Goal: Obtain resource: Download file/media

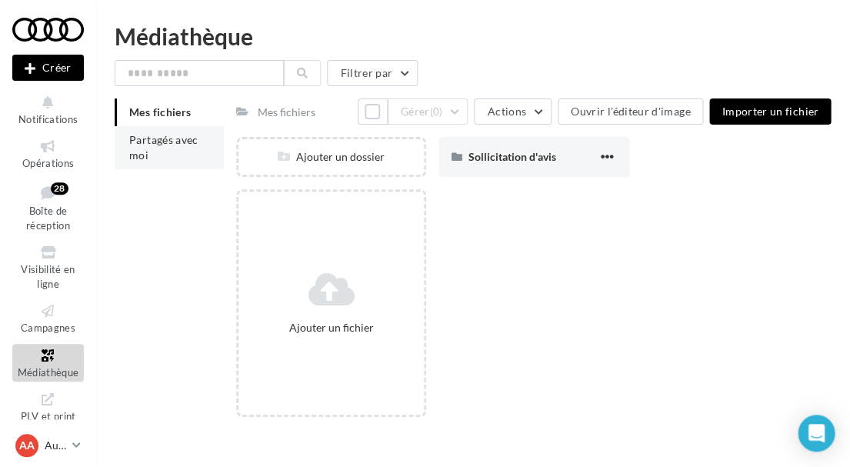
click at [183, 147] on li "Partagés avec moi" at bounding box center [169, 147] width 109 height 43
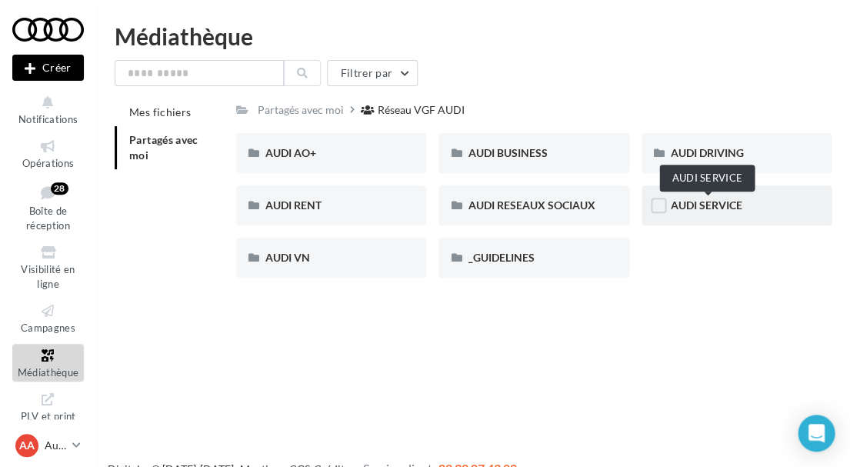
click at [697, 198] on span "AUDI SERVICE" at bounding box center [706, 204] width 72 height 13
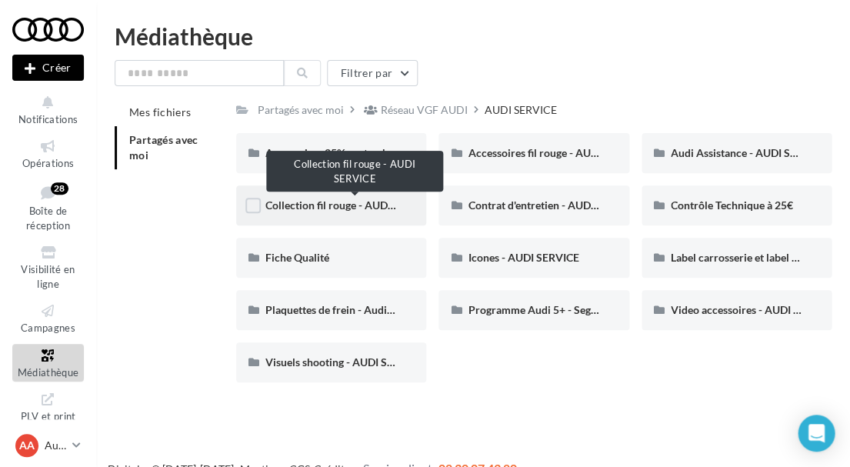
click at [351, 208] on span "Collection fil rouge - AUDI SERVICE" at bounding box center [350, 204] width 171 height 13
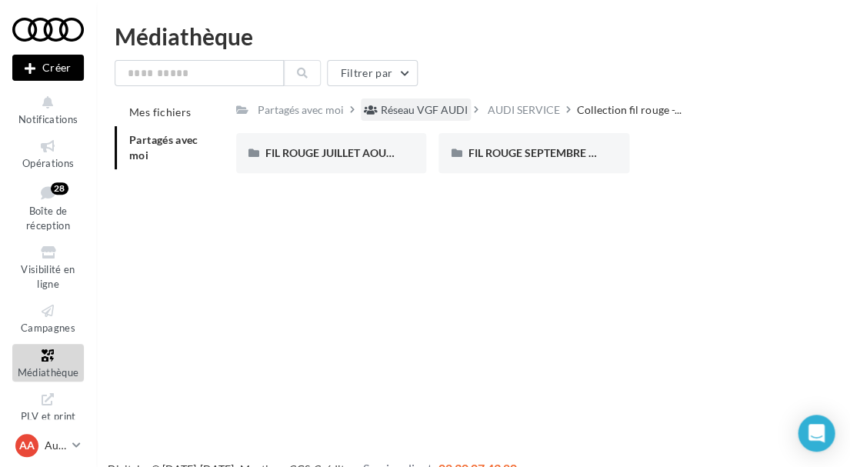
click at [441, 112] on div "Réseau VGF AUDI" at bounding box center [424, 109] width 87 height 15
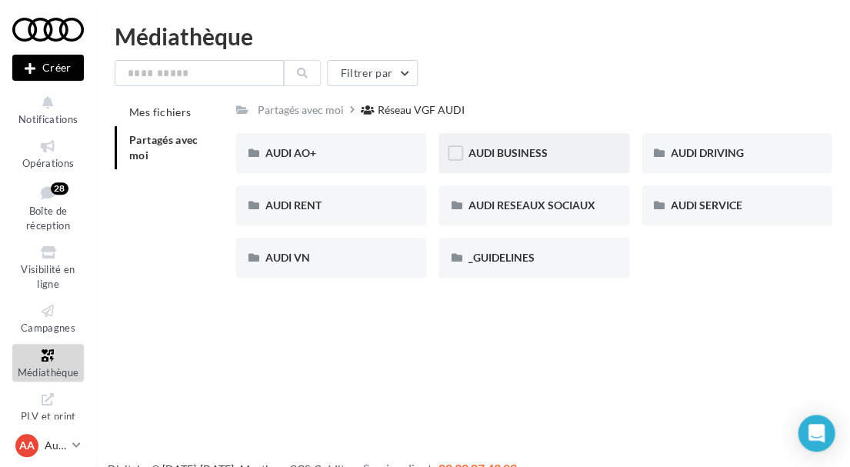
click at [487, 158] on div "AUDI BUSINESS" at bounding box center [532, 152] width 131 height 15
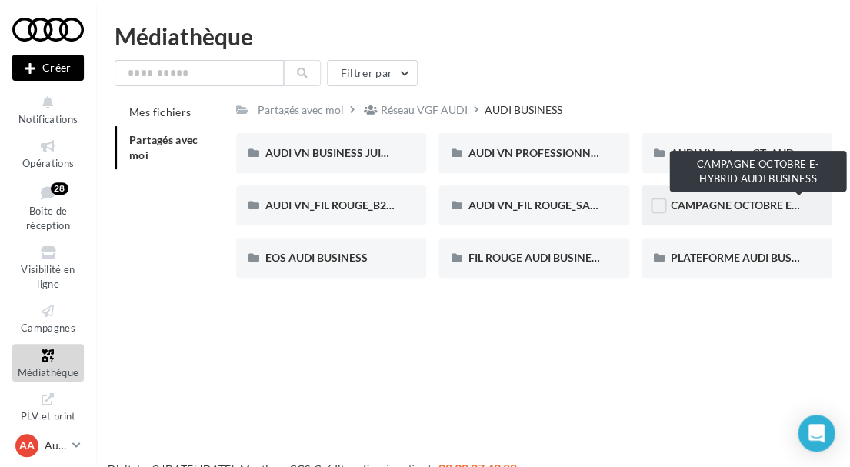
click at [702, 204] on span "CAMPAGNE OCTOBRE E-HYBRID AUDI BUSINESS" at bounding box center [793, 204] width 246 height 13
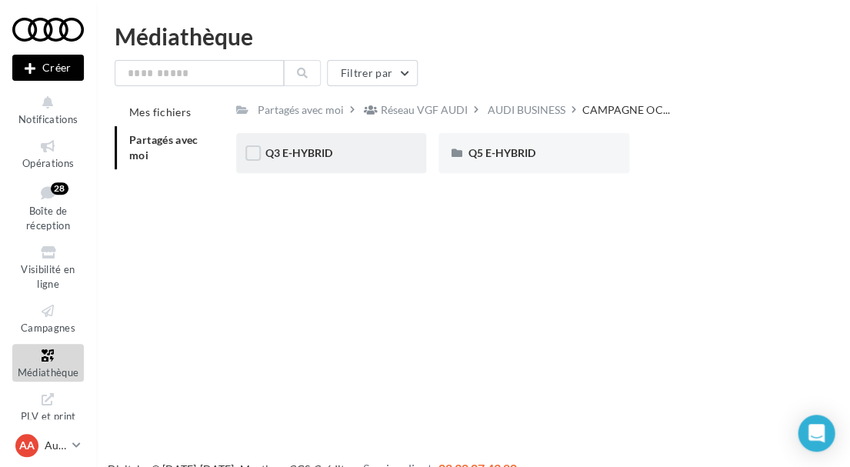
click at [388, 162] on div "Q3 E-HYBRID" at bounding box center [331, 153] width 190 height 40
click at [362, 166] on div "LINKEDIN" at bounding box center [331, 153] width 190 height 40
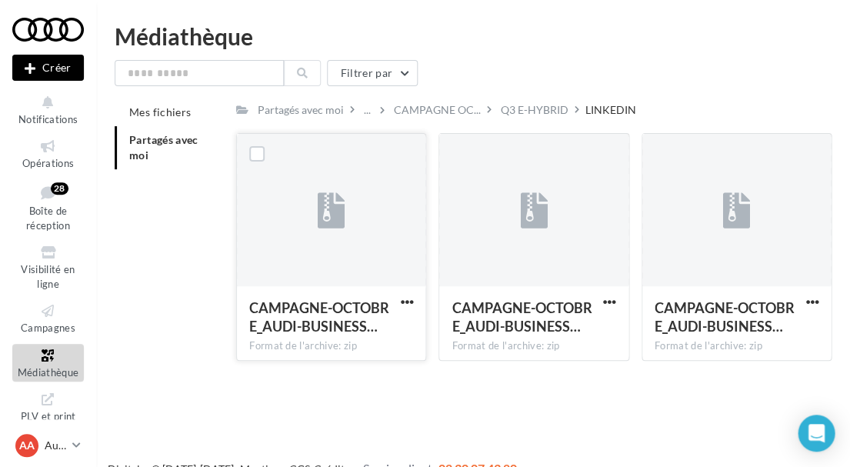
click at [381, 221] on div at bounding box center [331, 211] width 188 height 154
click at [404, 297] on span "button" at bounding box center [406, 301] width 13 height 13
click at [454, 374] on div "Nouvelle campagne Créer Notifications Opérations Boîte de réception 28 Visibili…" at bounding box center [425, 258] width 850 height 467
click at [604, 301] on span "button" at bounding box center [609, 301] width 13 height 13
click at [544, 331] on button "Télécharger" at bounding box center [542, 332] width 154 height 40
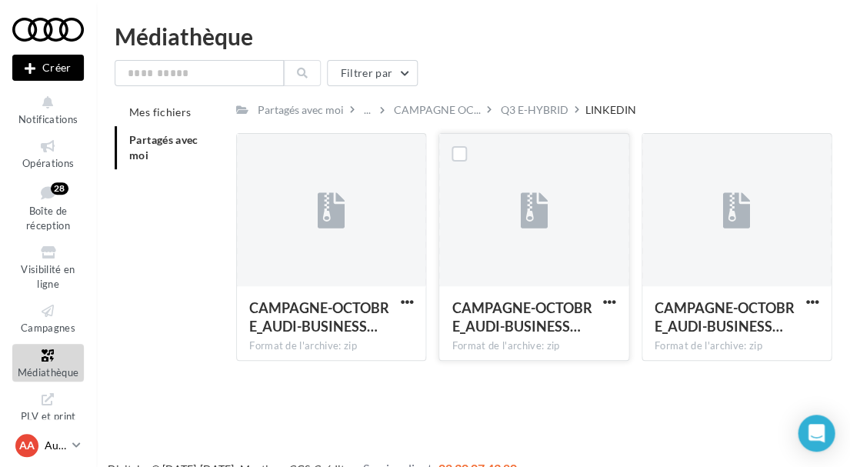
click at [52, 441] on p "Audi [GEOGRAPHIC_DATA]" at bounding box center [56, 445] width 22 height 15
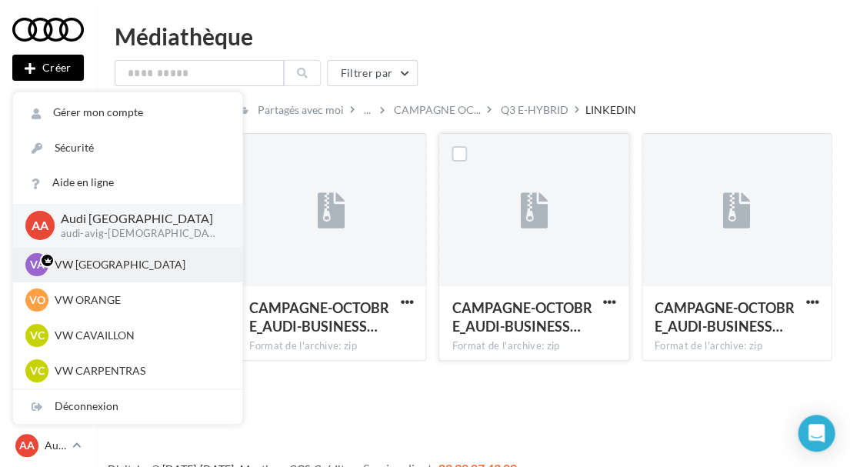
click at [90, 270] on p "VW [GEOGRAPHIC_DATA]" at bounding box center [139, 264] width 169 height 15
